Goal: Task Accomplishment & Management: Manage account settings

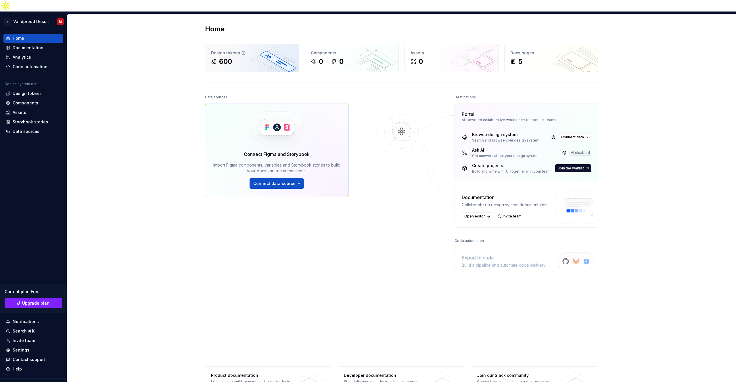
click at [218, 57] on div "600" at bounding box center [221, 61] width 21 height 9
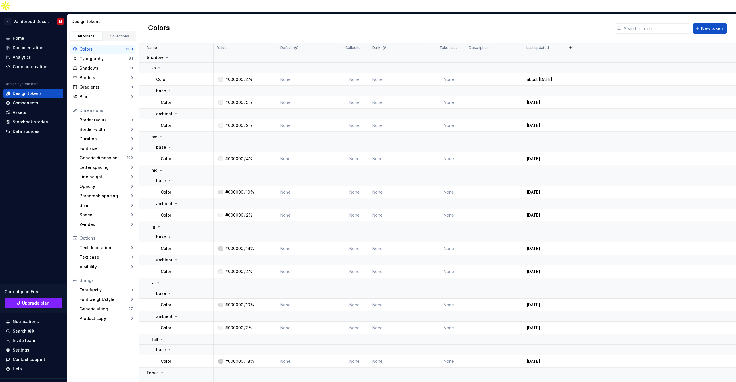
click at [111, 45] on div "Colors 288" at bounding box center [102, 49] width 65 height 9
click at [111, 56] on div "Typography" at bounding box center [104, 59] width 49 height 6
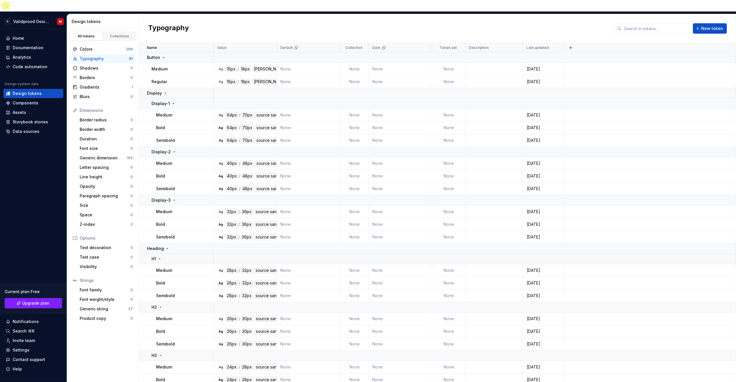
click at [128, 56] on div "Typography" at bounding box center [104, 59] width 49 height 6
click at [205, 53] on button "button" at bounding box center [206, 57] width 8 height 8
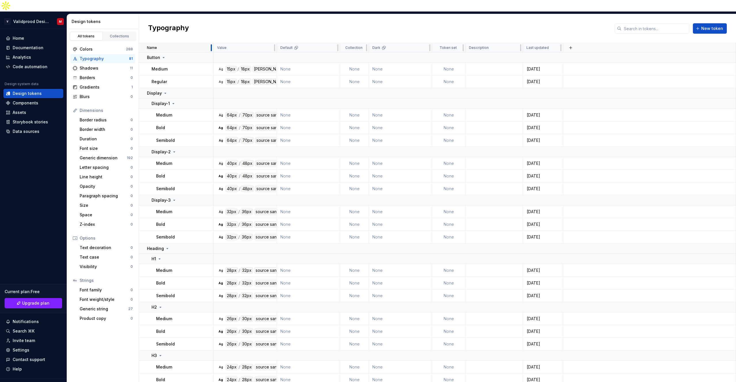
click at [209, 43] on div at bounding box center [211, 47] width 5 height 9
click at [204, 45] on div "Name" at bounding box center [178, 47] width 63 height 5
click at [206, 53] on button "button" at bounding box center [206, 57] width 8 height 8
click at [216, 110] on div "Delete group" at bounding box center [230, 111] width 37 height 6
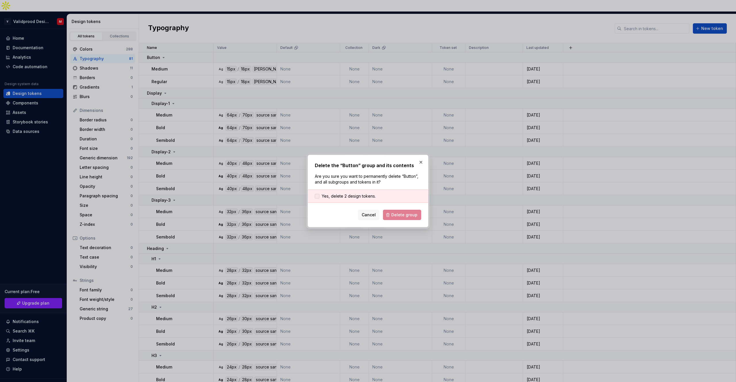
click at [319, 197] on div at bounding box center [317, 196] width 5 height 5
click at [393, 217] on span "Delete group" at bounding box center [404, 215] width 26 height 6
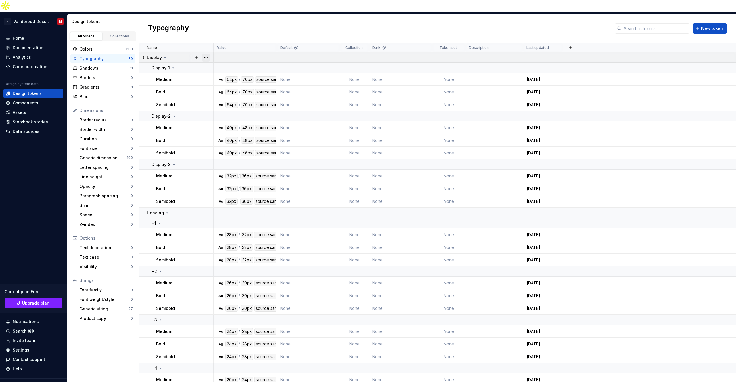
click at [207, 53] on button "button" at bounding box center [206, 57] width 8 height 8
click at [223, 110] on div "Delete group" at bounding box center [230, 111] width 37 height 6
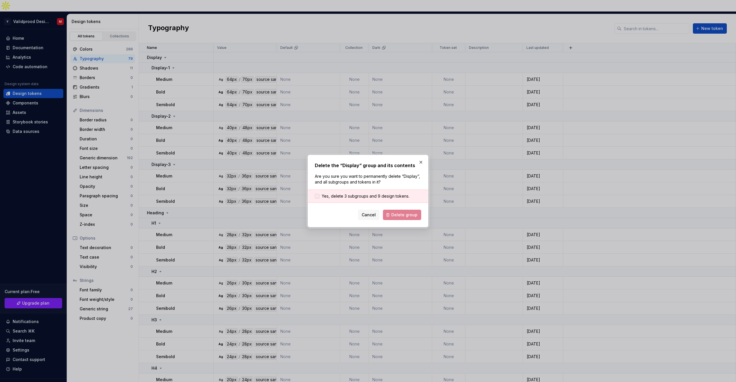
click at [317, 195] on div at bounding box center [317, 196] width 5 height 5
click at [392, 215] on button "Delete group" at bounding box center [402, 215] width 38 height 10
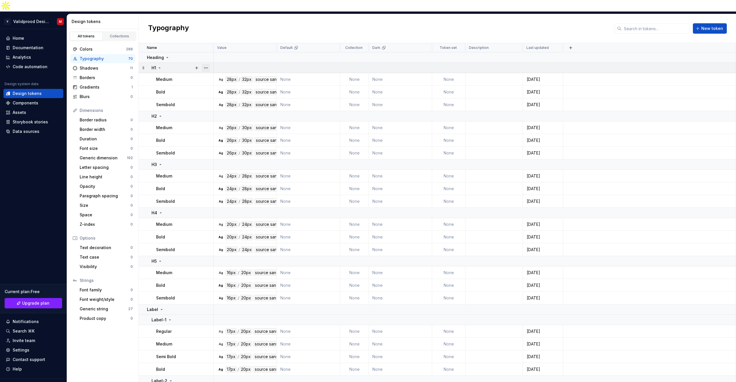
click at [206, 64] on button "button" at bounding box center [206, 68] width 8 height 8
click at [199, 46] on html "V Validprood Design System M Home Documentation Analytics Code automation Desig…" at bounding box center [368, 191] width 736 height 382
click at [206, 53] on button "button" at bounding box center [206, 57] width 8 height 8
click at [213, 111] on div "Delete group" at bounding box center [230, 111] width 37 height 6
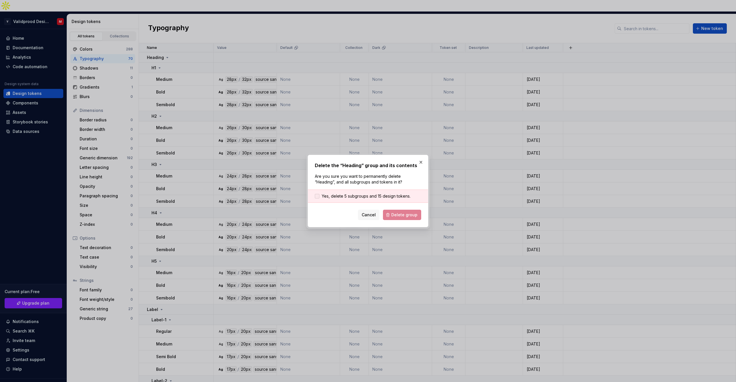
click at [343, 196] on span "Yes, delete 5 subgroups and 15 design tokens." at bounding box center [366, 196] width 89 height 6
click at [403, 217] on span "Delete group" at bounding box center [404, 215] width 26 height 6
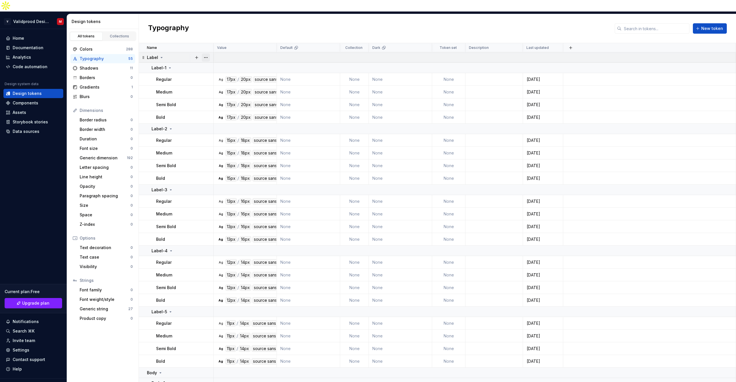
click at [206, 53] on button "button" at bounding box center [206, 57] width 8 height 8
click at [222, 111] on div "Delete group" at bounding box center [230, 111] width 37 height 6
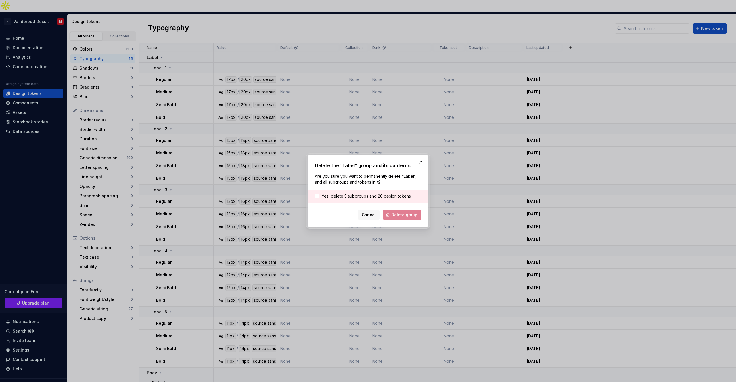
click at [346, 199] on div "Yes, delete 5 subgroups and 20 design tokens." at bounding box center [368, 195] width 120 height 13
click at [317, 197] on div at bounding box center [317, 196] width 5 height 5
click at [395, 214] on span "Delete group" at bounding box center [404, 215] width 26 height 6
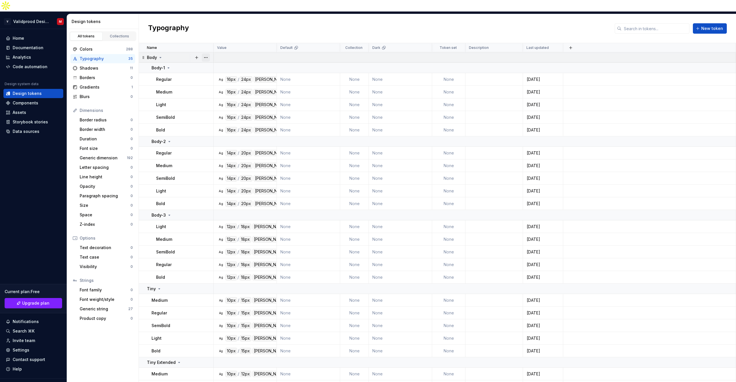
click at [206, 53] on button "button" at bounding box center [206, 57] width 8 height 8
click at [215, 111] on div "Delete group" at bounding box center [230, 111] width 37 height 6
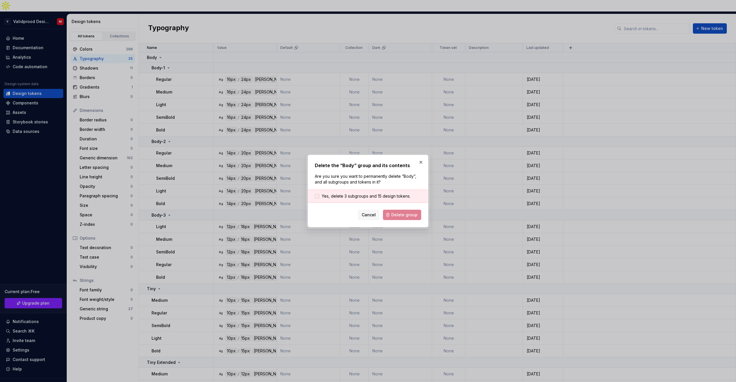
click at [345, 198] on span "Yes, delete 3 subgroups and 15 design tokens." at bounding box center [366, 196] width 89 height 6
click at [397, 219] on button "Delete group" at bounding box center [402, 215] width 38 height 10
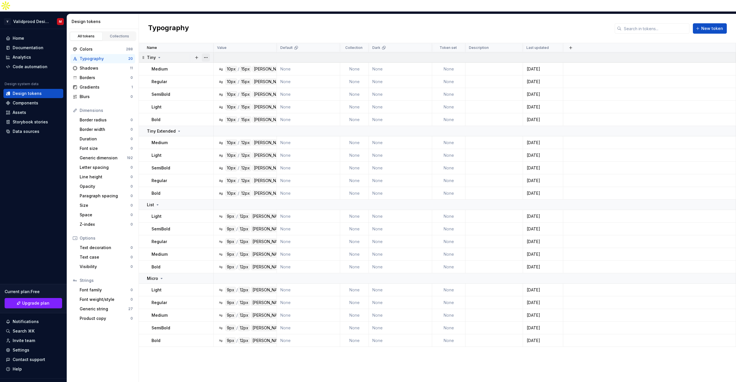
click at [205, 53] on button "button" at bounding box center [206, 57] width 8 height 8
click at [235, 110] on div "Delete group" at bounding box center [230, 111] width 37 height 6
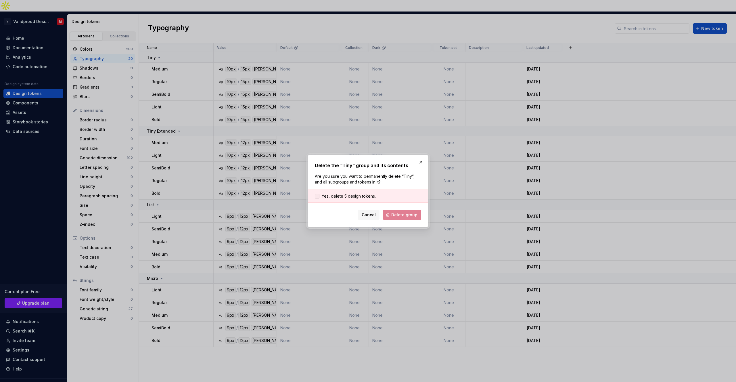
click at [315, 194] on div at bounding box center [317, 196] width 5 height 5
click at [404, 218] on button "Delete group" at bounding box center [402, 215] width 38 height 10
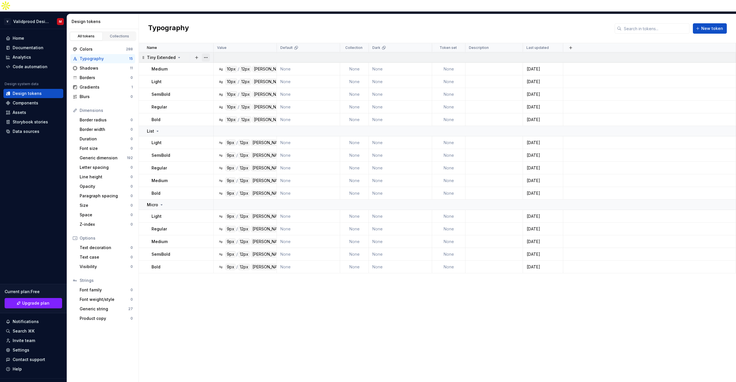
click at [207, 53] on button "button" at bounding box center [206, 57] width 8 height 8
click at [220, 107] on div "Delete group" at bounding box center [227, 110] width 49 height 9
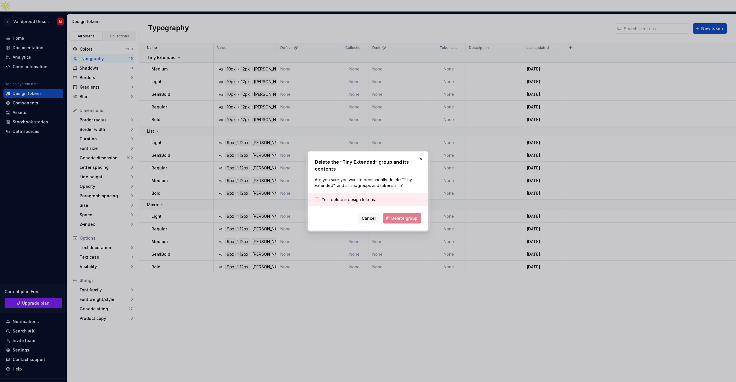
click at [367, 198] on span "Yes, delete 5 design tokens." at bounding box center [349, 200] width 54 height 6
click at [402, 220] on span "Delete group" at bounding box center [404, 218] width 26 height 6
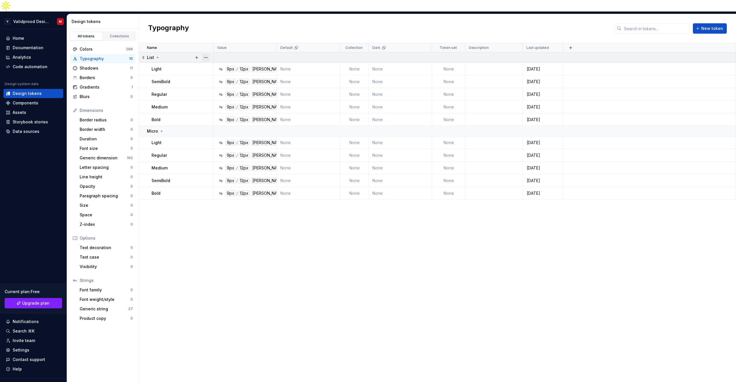
click at [205, 53] on button "button" at bounding box center [206, 57] width 8 height 8
click at [228, 110] on div "Delete group" at bounding box center [230, 111] width 37 height 6
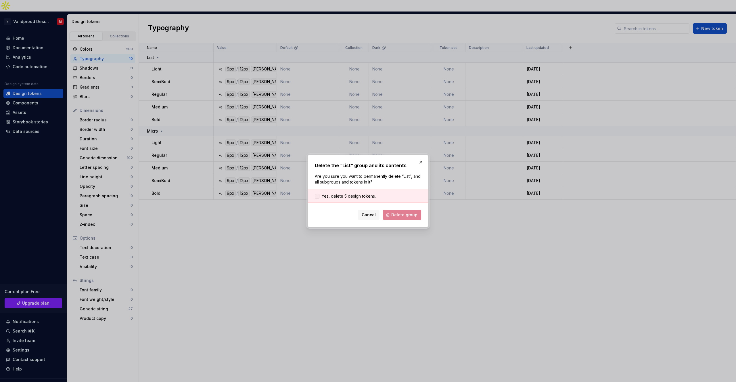
click at [362, 194] on span "Yes, delete 5 design tokens." at bounding box center [349, 196] width 54 height 6
click at [391, 214] on button "Delete group" at bounding box center [402, 215] width 38 height 10
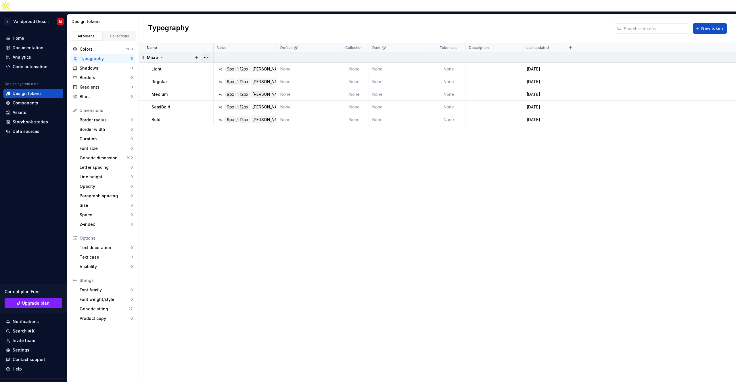
click at [205, 53] on button "button" at bounding box center [206, 57] width 8 height 8
click at [231, 110] on div "Delete group" at bounding box center [230, 111] width 37 height 6
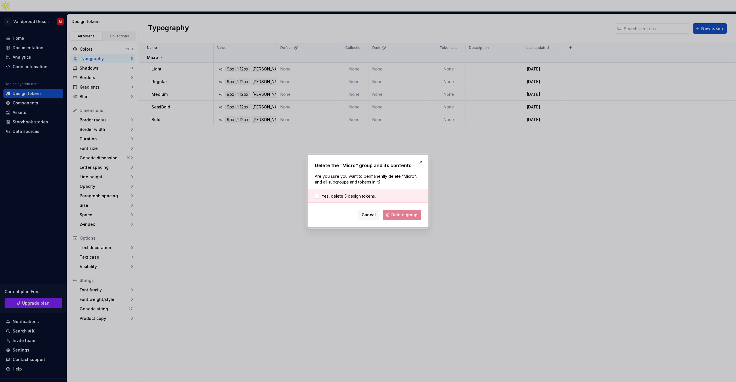
click at [322, 199] on div "Yes, delete 5 design tokens." at bounding box center [368, 195] width 120 height 13
click at [318, 195] on div at bounding box center [317, 196] width 5 height 5
click at [393, 216] on span "Delete group" at bounding box center [404, 215] width 26 height 6
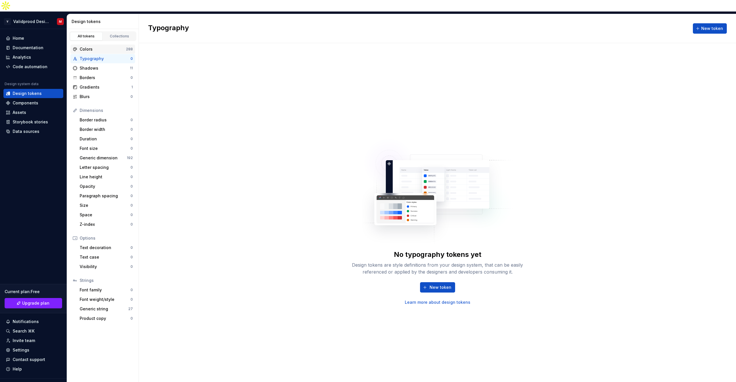
click at [112, 45] on div "Colors 288" at bounding box center [102, 49] width 65 height 9
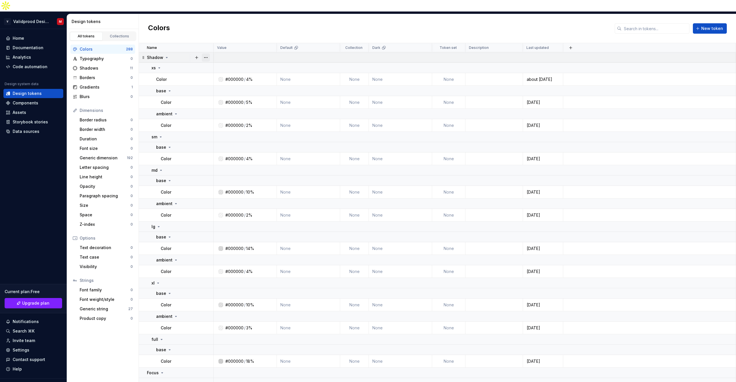
click at [208, 53] on button "button" at bounding box center [206, 57] width 8 height 8
click at [216, 109] on div "Delete group" at bounding box center [230, 111] width 37 height 6
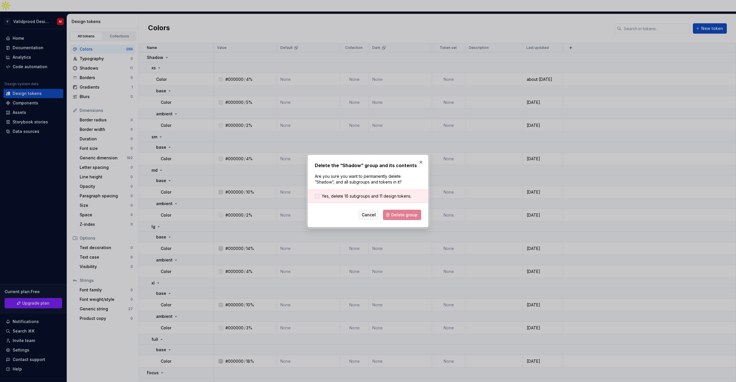
click at [372, 199] on span "Yes, delete 16 subgroups and 11 design tokens." at bounding box center [367, 196] width 90 height 6
click at [394, 212] on span "Delete group" at bounding box center [404, 215] width 26 height 6
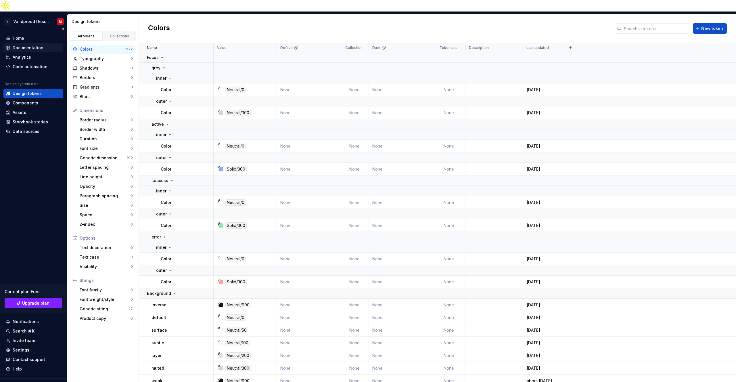
click at [34, 45] on div "Documentation" at bounding box center [28, 48] width 31 height 6
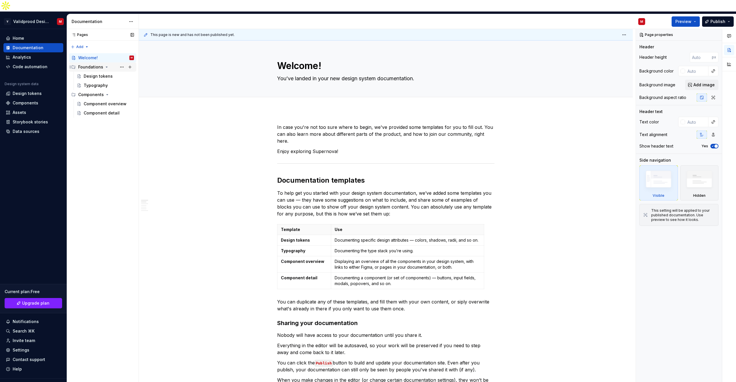
click at [91, 64] on div "Foundations" at bounding box center [90, 67] width 25 height 6
click at [90, 73] on div "Design tokens" at bounding box center [98, 76] width 29 height 6
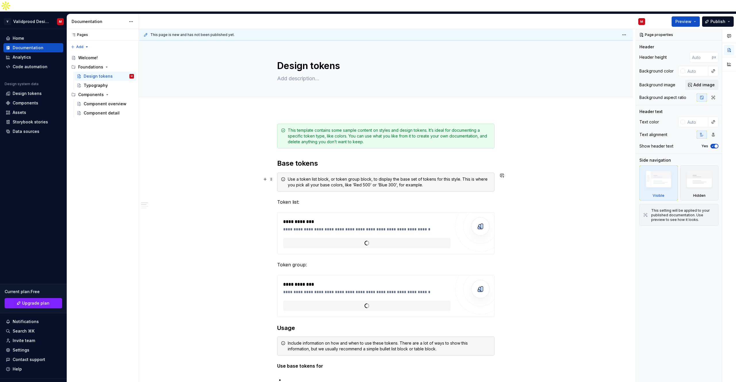
scroll to position [8, 0]
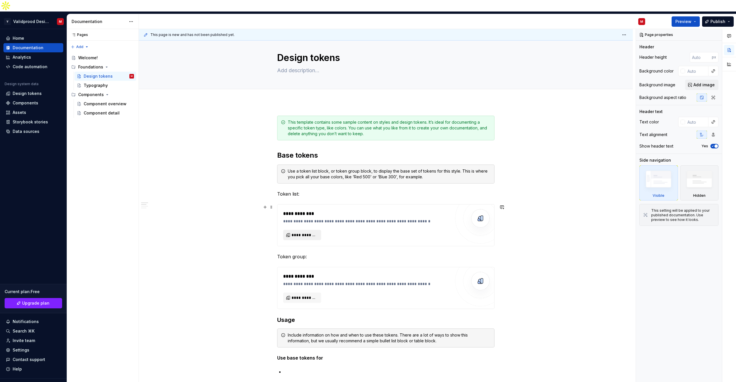
click at [308, 232] on span "**********" at bounding box center [305, 235] width 26 height 6
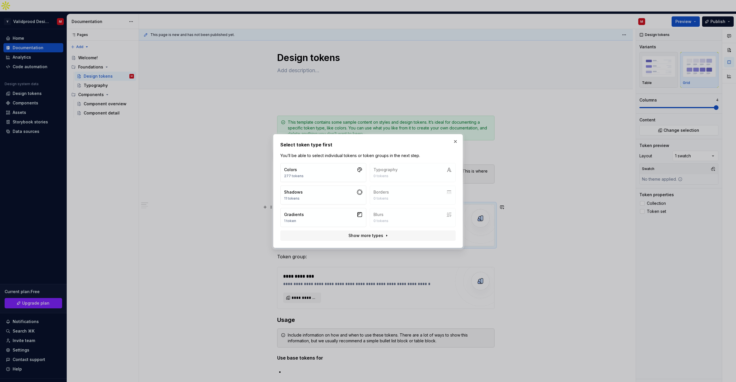
type textarea "*"
click at [453, 142] on button "button" at bounding box center [455, 141] width 8 height 8
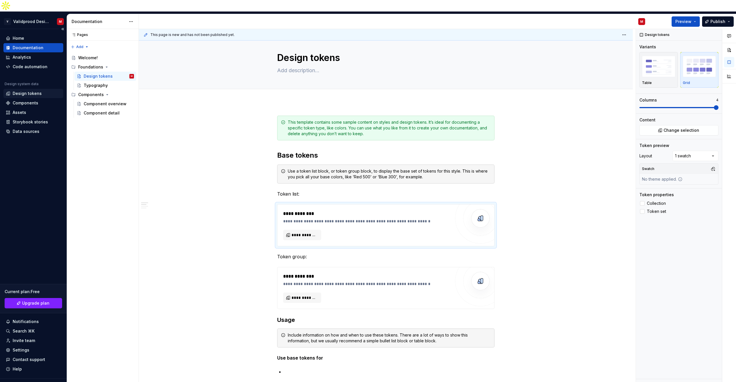
click at [21, 91] on div "Design tokens" at bounding box center [27, 94] width 29 height 6
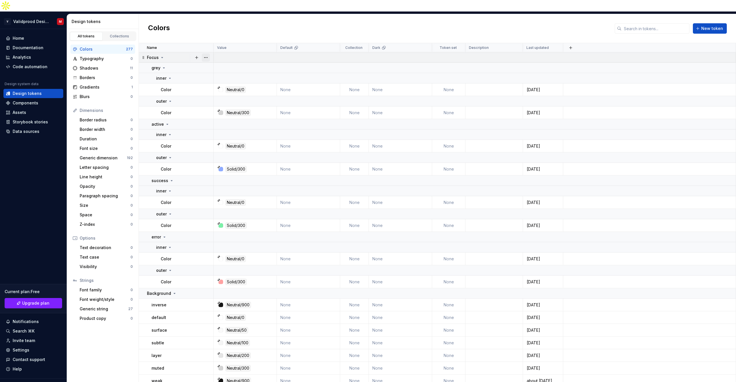
click at [207, 53] on button "button" at bounding box center [206, 57] width 8 height 8
click at [225, 109] on div "Delete group" at bounding box center [230, 111] width 37 height 6
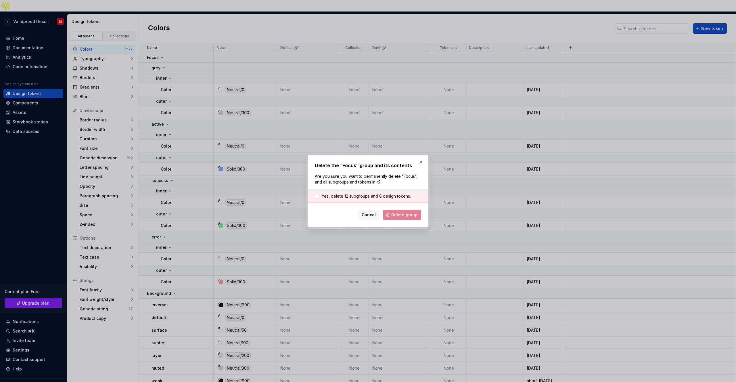
click at [397, 199] on div "Yes, delete 12 subgroups and 8 design tokens." at bounding box center [368, 195] width 120 height 13
click at [345, 197] on span "Yes, delete 12 subgroups and 8 design tokens." at bounding box center [366, 196] width 89 height 6
click at [402, 217] on span "Delete group" at bounding box center [404, 215] width 26 height 6
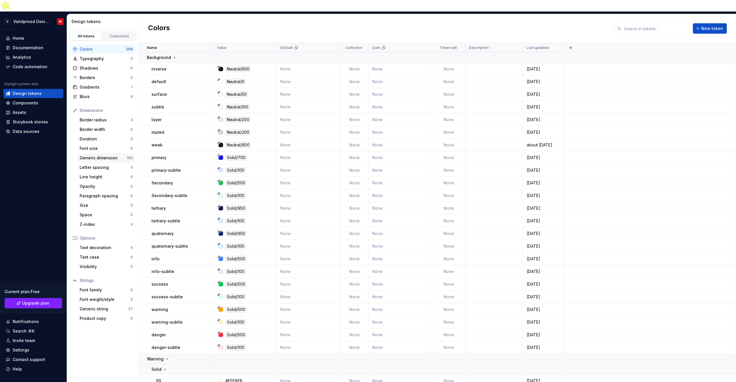
click at [124, 155] on div "Generic dimension" at bounding box center [103, 158] width 47 height 6
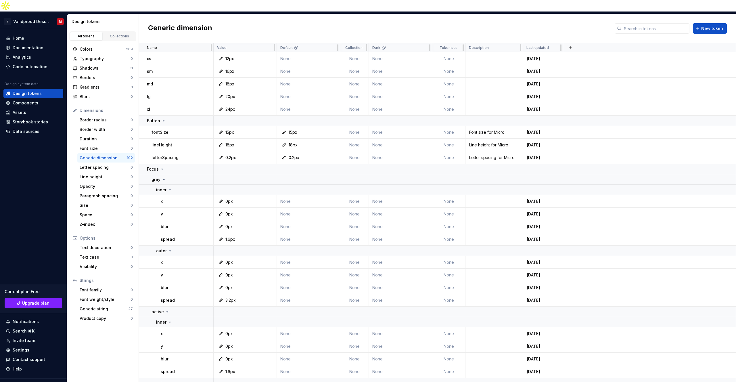
click at [206, 45] on div "Name" at bounding box center [178, 47] width 63 height 5
click at [267, 39] on html "V Validprood Design System M Home Documentation Analytics Code automation Desig…" at bounding box center [368, 191] width 736 height 382
click at [240, 39] on html "V Validprood Design System M Home Documentation Analytics Code automation Desig…" at bounding box center [368, 191] width 736 height 382
click at [98, 108] on div "Dimensions" at bounding box center [106, 111] width 53 height 6
click at [93, 155] on div "Generic dimension" at bounding box center [103, 158] width 47 height 6
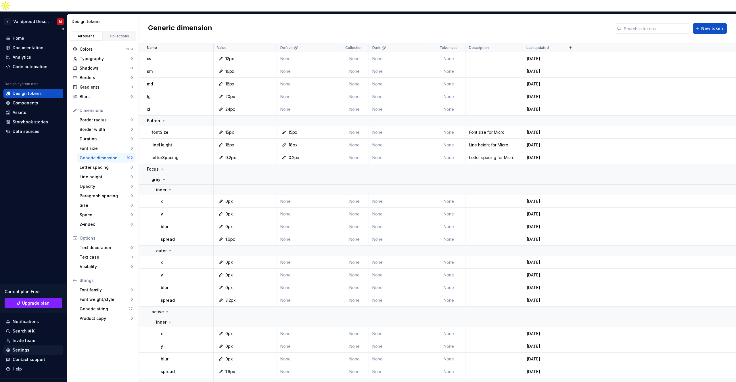
click at [20, 347] on div "Settings" at bounding box center [21, 350] width 17 height 6
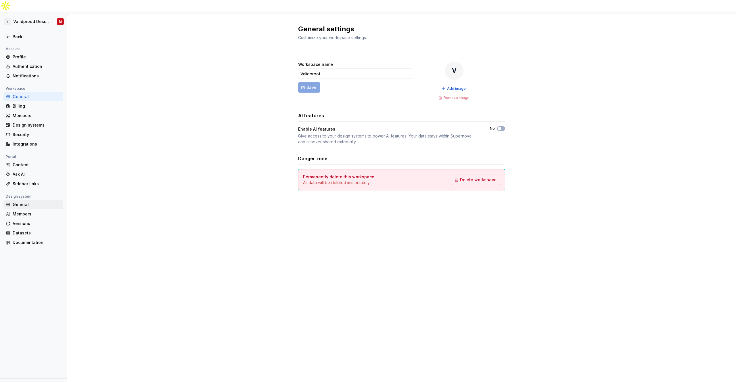
click at [22, 202] on div "General" at bounding box center [37, 205] width 48 height 6
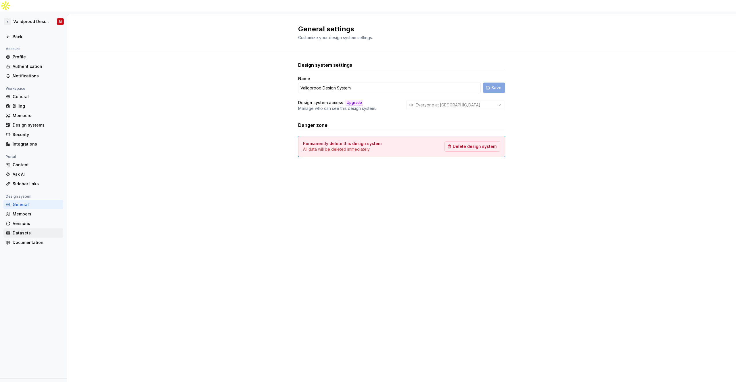
click at [23, 230] on div "Datasets" at bounding box center [37, 233] width 48 height 6
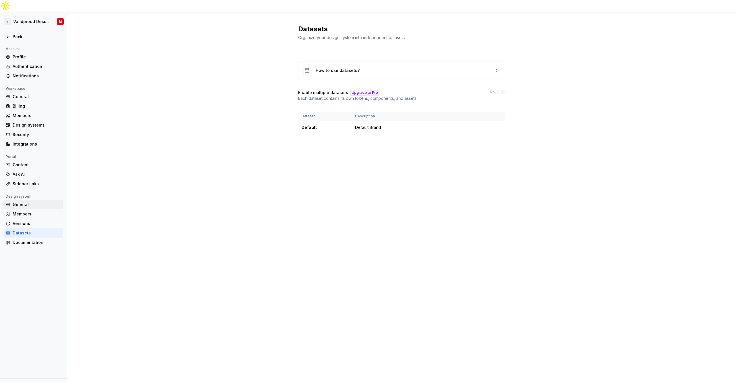
click at [21, 200] on div "General" at bounding box center [33, 204] width 60 height 9
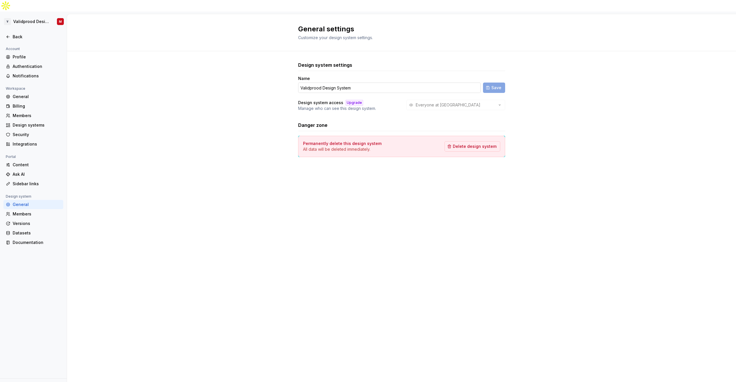
click at [321, 83] on input "Validprood Design System" at bounding box center [389, 88] width 183 height 10
click at [320, 83] on input "Validprood Design System" at bounding box center [389, 88] width 183 height 10
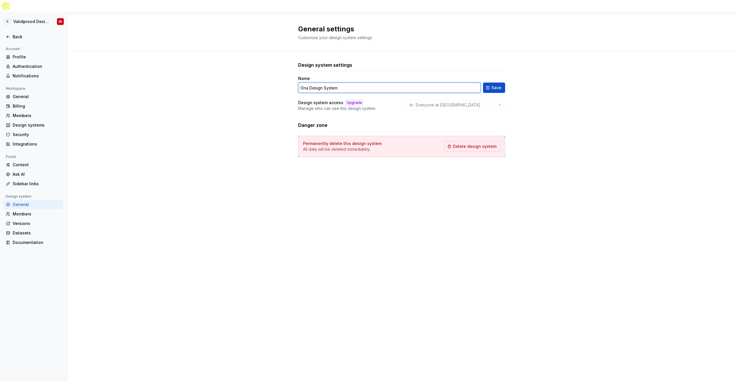
type input "Ona Design System"
click at [383, 84] on div "Name Ona Design System Save Design system access Upgrade Manage who can see thi…" at bounding box center [401, 94] width 207 height 36
click at [481, 100] on div "Everyone at [GEOGRAPHIC_DATA]" at bounding box center [455, 105] width 99 height 10
click at [367, 83] on input "Ona Design System" at bounding box center [389, 88] width 183 height 10
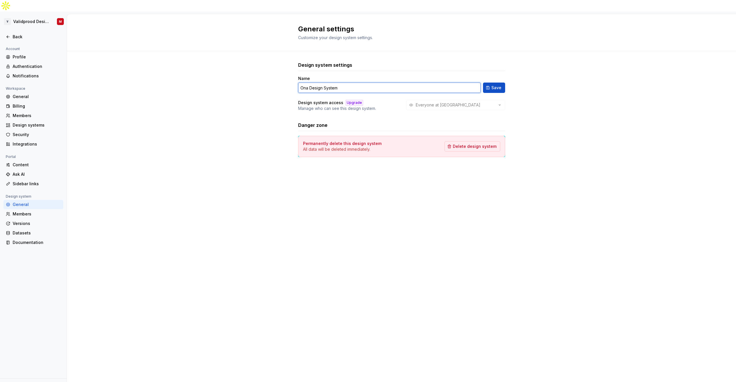
click at [367, 83] on input "Ona Design System" at bounding box center [389, 88] width 183 height 10
click at [412, 209] on div "General settings Customize your design system settings. Design system settings …" at bounding box center [401, 203] width 669 height 379
click at [463, 143] on span "Delete design system" at bounding box center [475, 146] width 44 height 6
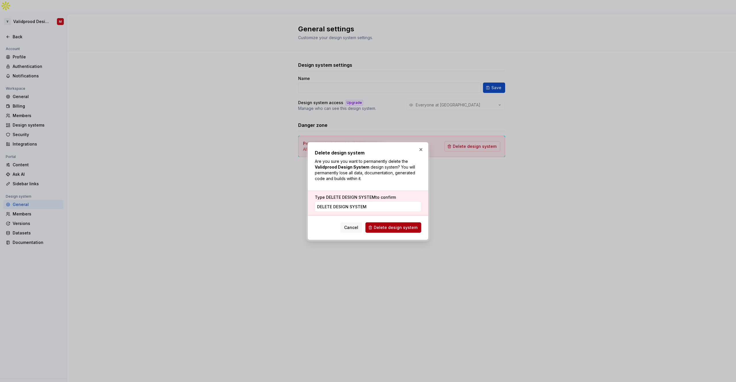
type input "delete design system"
click at [390, 229] on span "Delete design system" at bounding box center [396, 228] width 44 height 6
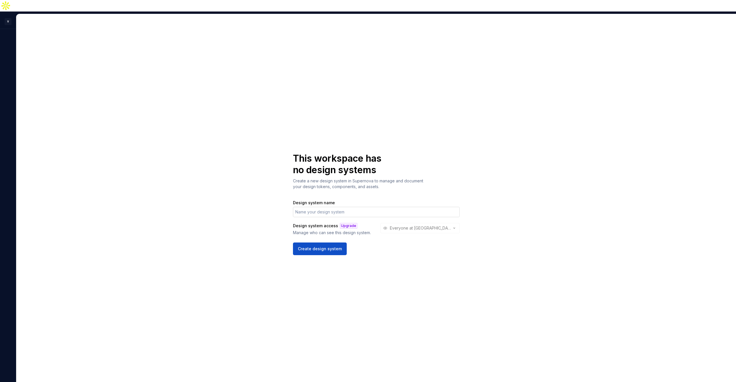
click at [372, 207] on input "Design system name" at bounding box center [376, 212] width 167 height 10
click at [440, 256] on div "This workspace has no design systems Create a new design system in Supernova to…" at bounding box center [376, 203] width 720 height 379
click at [453, 223] on div "Design system access Upgrade Manage who can see this design system. Everyone at…" at bounding box center [376, 229] width 167 height 13
click at [328, 246] on span "Create design system" at bounding box center [320, 249] width 44 height 6
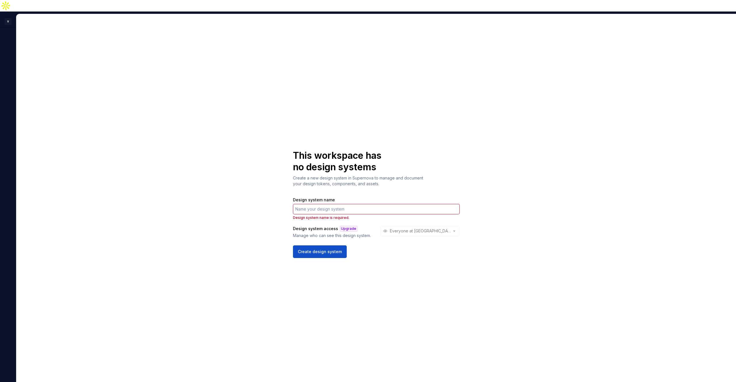
click at [388, 226] on div "Design system access Upgrade Manage who can see this design system. Everyone at…" at bounding box center [376, 232] width 167 height 13
click at [7, 10] on html "V M This workspace has no design systems Create a new design system in Supernov…" at bounding box center [368, 191] width 736 height 382
click at [35, 63] on div "Settings" at bounding box center [48, 62] width 71 height 6
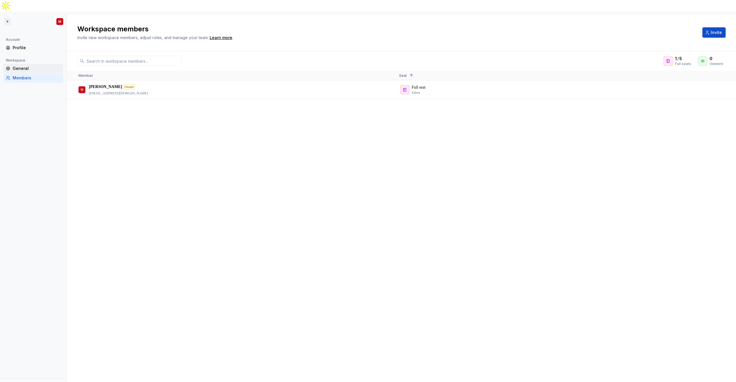
click at [23, 66] on div "General" at bounding box center [37, 69] width 48 height 6
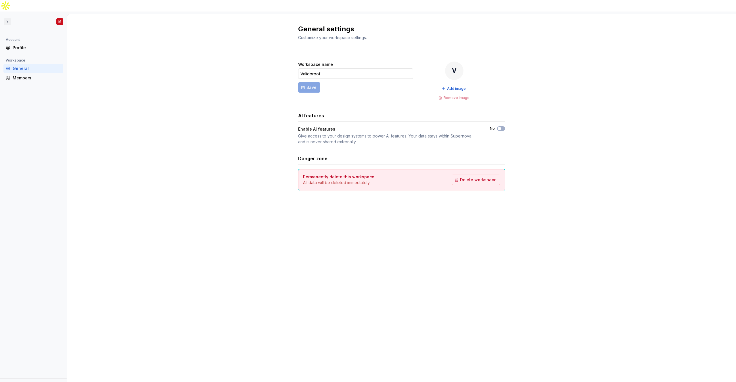
click at [310, 68] on input "Validproof" at bounding box center [355, 73] width 115 height 10
type input "Lumee"
click at [312, 85] on span "Save" at bounding box center [311, 88] width 10 height 6
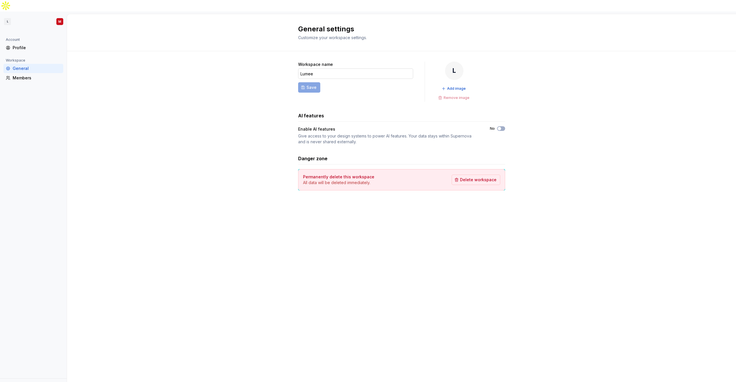
click at [310, 68] on input "Lumee" at bounding box center [355, 73] width 115 height 10
type input "Ona Design System"
click at [298, 82] on button "Save" at bounding box center [309, 87] width 22 height 10
click at [451, 63] on div "OD" at bounding box center [454, 71] width 18 height 18
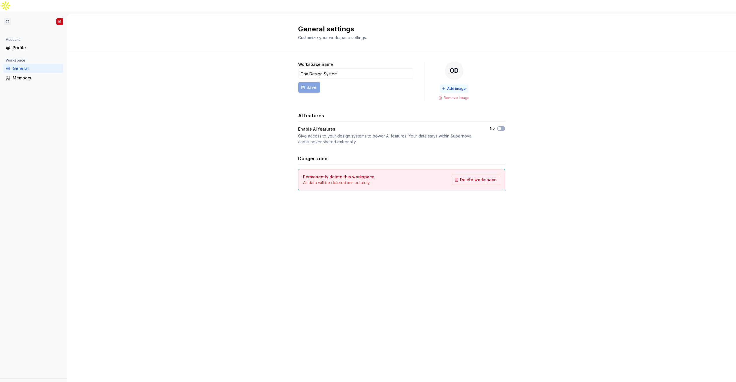
click at [450, 86] on span "Add image" at bounding box center [456, 88] width 19 height 5
click at [501, 127] on icon "button" at bounding box center [499, 128] width 5 height 3
click at [14, 10] on html "M Account Profile Workspace General Members General settings Customize your wor…" at bounding box center [368, 191] width 736 height 382
click at [151, 145] on html "M Account Profile Workspace General Members General settings Customize your wor…" at bounding box center [368, 191] width 736 height 382
click at [40, 381] on icon "Supernova Logo" at bounding box center [39, 386] width 2 height 3
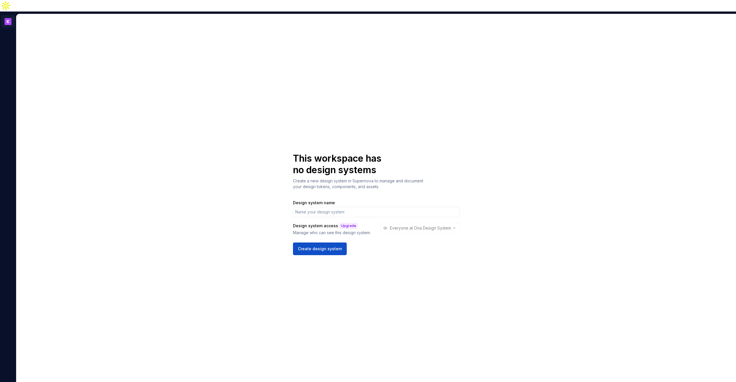
click at [7, 10] on html "M This workspace has no design systems Create a new design system in Supernova …" at bounding box center [368, 191] width 736 height 382
click at [19, 65] on div "Settings" at bounding box center [45, 61] width 82 height 9
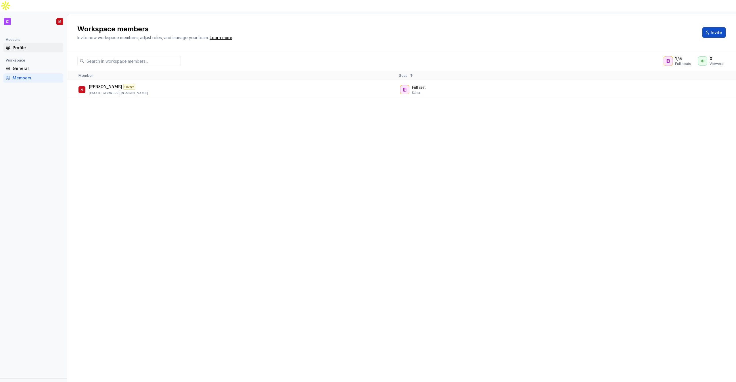
click at [12, 45] on div "Profile" at bounding box center [33, 48] width 55 height 6
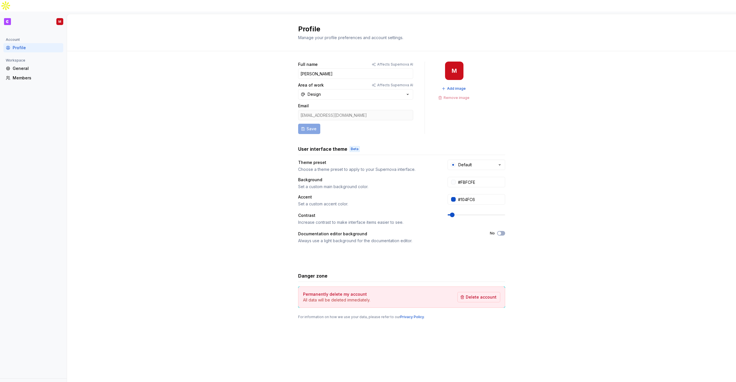
click at [45, 381] on icon "Supernova Logo" at bounding box center [33, 386] width 29 height 6
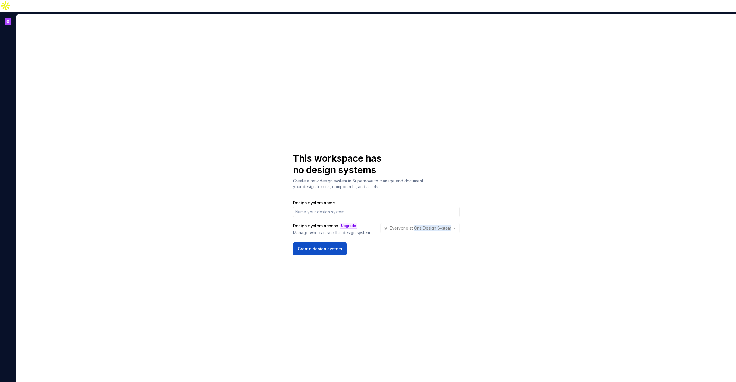
drag, startPoint x: 450, startPoint y: 218, endPoint x: 413, endPoint y: 216, distance: 37.4
click at [413, 223] on div "Design system access Upgrade Manage who can see this design system. Everyone at…" at bounding box center [376, 229] width 167 height 13
copy div "Ona Design System"
click at [349, 207] on input "Design system name" at bounding box center [376, 212] width 167 height 10
paste input "Ona Design System"
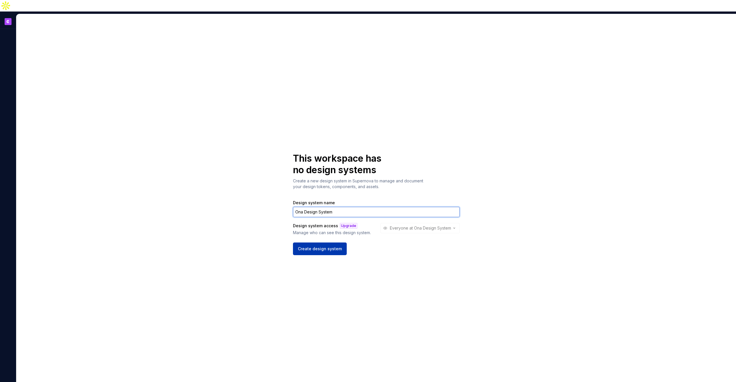
type input "Ona Design System"
click at [330, 246] on span "Create design system" at bounding box center [320, 249] width 44 height 6
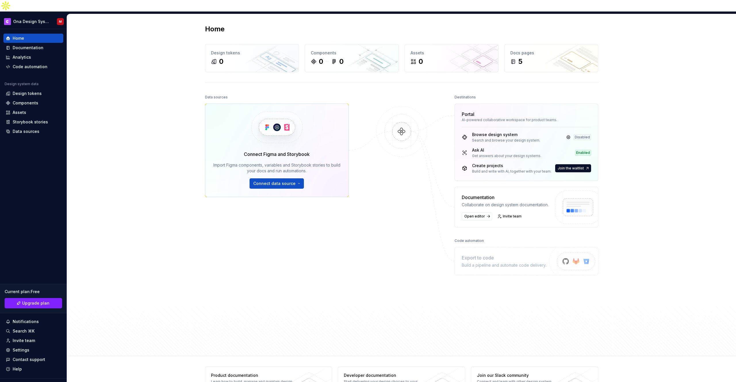
click at [388, 175] on div at bounding box center [401, 207] width 57 height 229
